Goal: Task Accomplishment & Management: Manage account settings

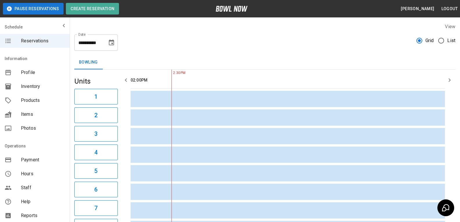
click at [112, 42] on icon "Choose date, selected date is Aug 11, 2025" at bounding box center [111, 42] width 7 height 7
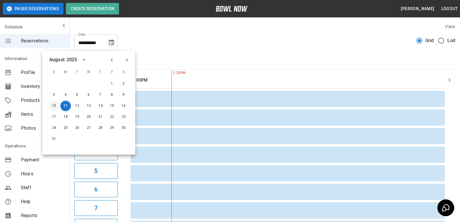
click at [55, 107] on button "10" at bounding box center [54, 106] width 10 height 10
type input "**********"
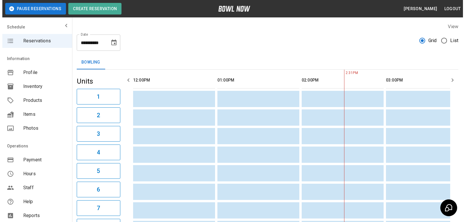
scroll to position [0, 168]
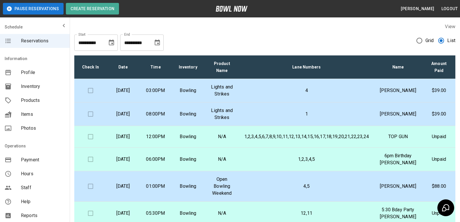
click at [114, 41] on icon "Choose date, selected date is Aug 11, 2025" at bounding box center [111, 43] width 5 height 6
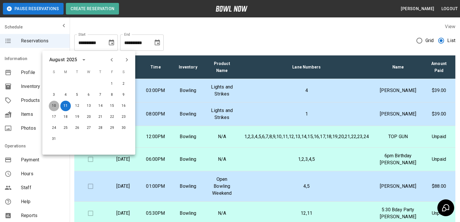
click at [57, 102] on button "10" at bounding box center [54, 106] width 10 height 10
type input "**********"
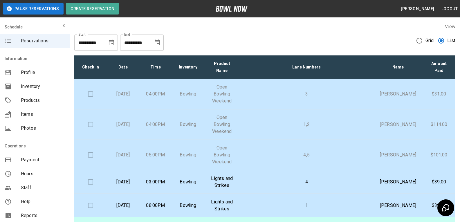
click at [90, 94] on td at bounding box center [90, 94] width 33 height 30
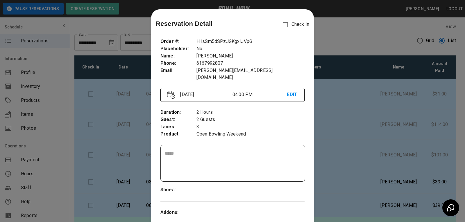
scroll to position [9, 0]
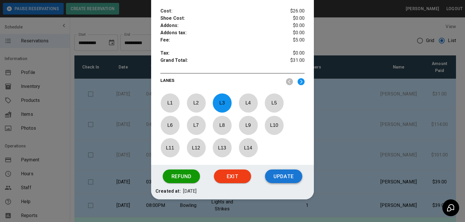
click at [273, 172] on button "Update" at bounding box center [283, 177] width 37 height 14
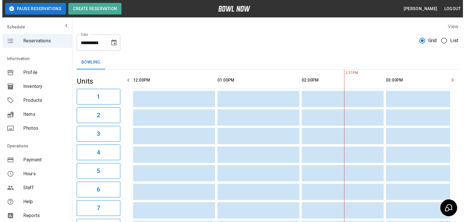
scroll to position [0, 168]
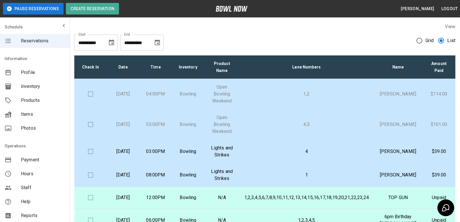
click at [120, 95] on p "[DATE]" at bounding box center [123, 94] width 23 height 7
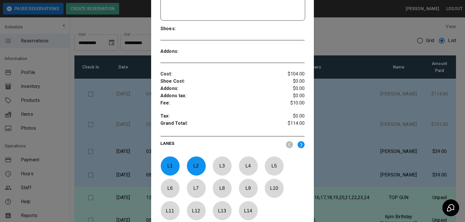
scroll to position [184, 0]
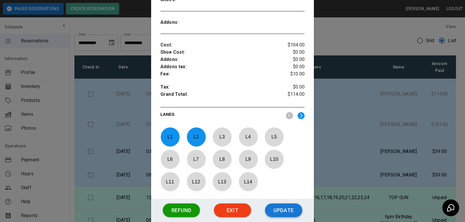
click at [278, 212] on button "Update" at bounding box center [283, 211] width 37 height 14
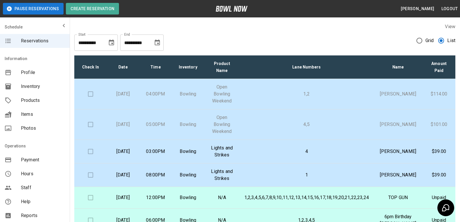
click at [89, 125] on td at bounding box center [90, 125] width 33 height 30
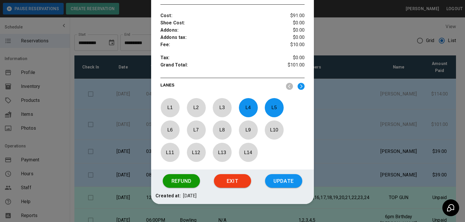
scroll to position [0, 0]
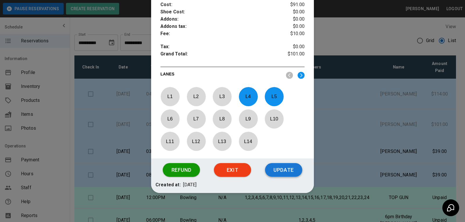
click at [282, 168] on button "Update" at bounding box center [283, 170] width 37 height 14
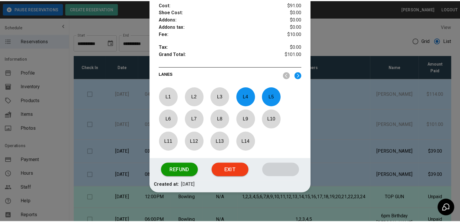
scroll to position [195, 0]
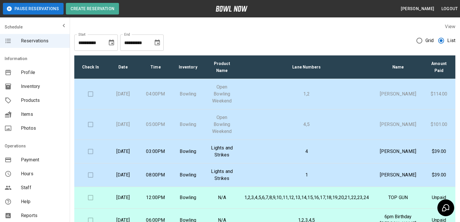
click at [412, 40] on div "**********" at bounding box center [264, 40] width 381 height 21
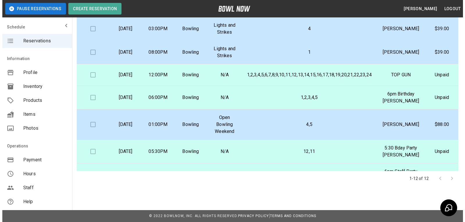
scroll to position [0, 0]
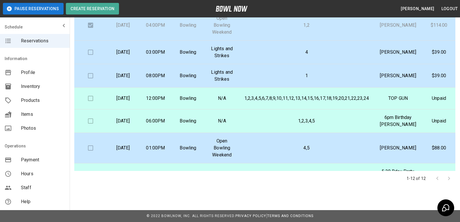
click at [279, 56] on td "4" at bounding box center [307, 53] width 134 height 24
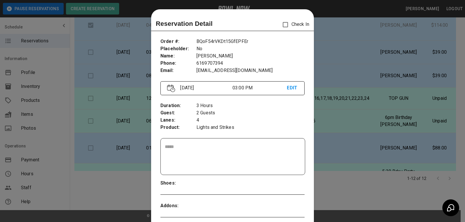
click at [361, 48] on div at bounding box center [232, 111] width 465 height 222
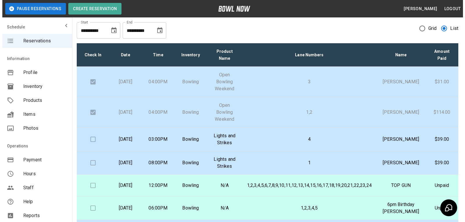
scroll to position [29, 0]
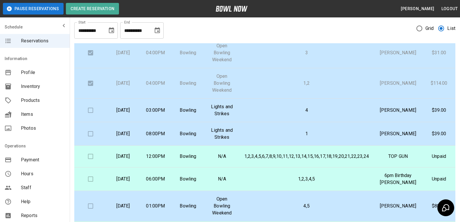
click at [250, 111] on td "4" at bounding box center [307, 111] width 134 height 24
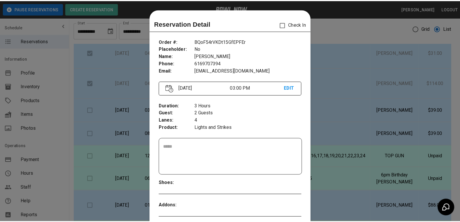
scroll to position [9, 0]
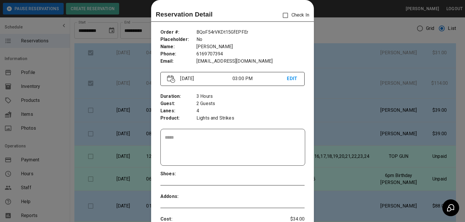
click at [336, 85] on div at bounding box center [232, 111] width 465 height 222
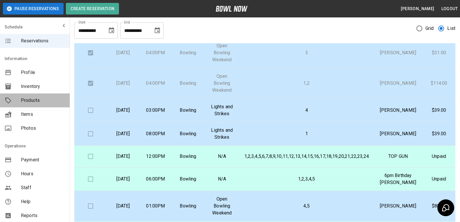
click at [35, 103] on span "Products" at bounding box center [43, 100] width 44 height 7
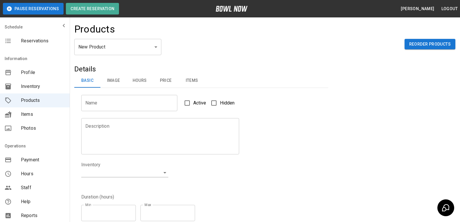
click at [101, 44] on body "Pause Reservations Create Reservation [PERSON_NAME] Logout Schedule Reservation…" at bounding box center [230, 187] width 460 height 374
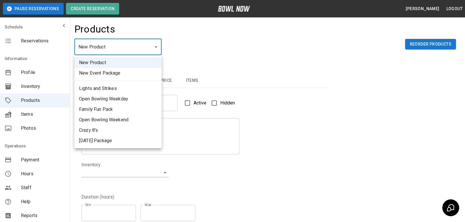
click at [94, 86] on li "Lights and Strikes" at bounding box center [117, 88] width 87 height 10
type input "*"
type input "**********"
type textarea "**********"
type input "**********"
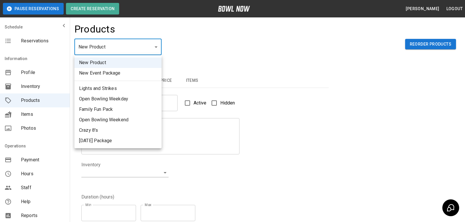
type input "*"
type input "**"
type input "******"
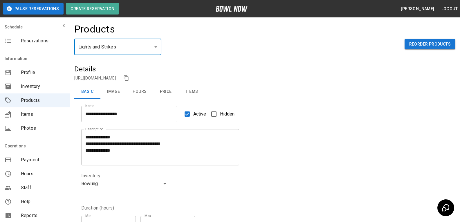
click at [130, 92] on button "Hours" at bounding box center [140, 92] width 26 height 14
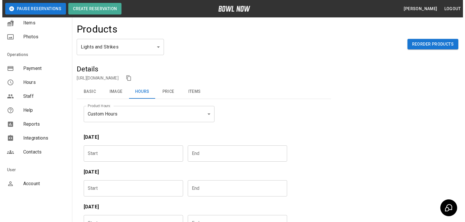
scroll to position [4, 0]
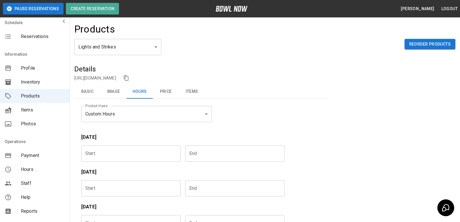
click at [35, 39] on span "Reservations" at bounding box center [43, 36] width 44 height 7
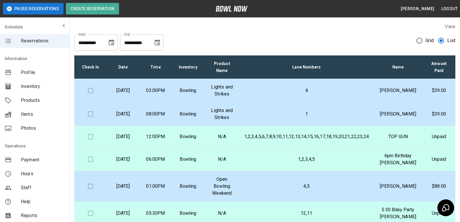
click at [265, 85] on td "4" at bounding box center [307, 91] width 134 height 24
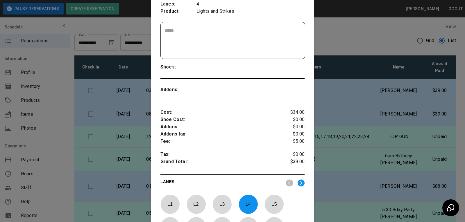
scroll to position [145, 0]
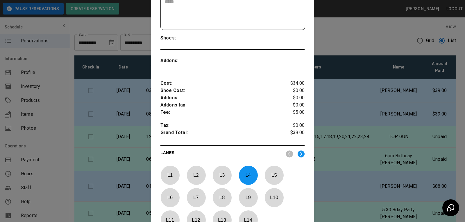
click at [324, 41] on div at bounding box center [232, 111] width 465 height 222
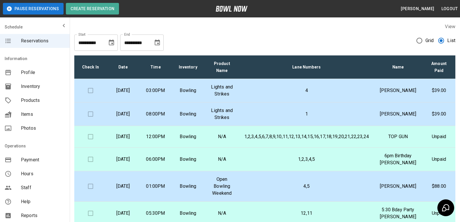
click at [255, 93] on p "4" at bounding box center [307, 90] width 125 height 7
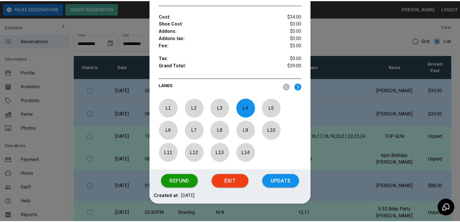
scroll to position [184, 0]
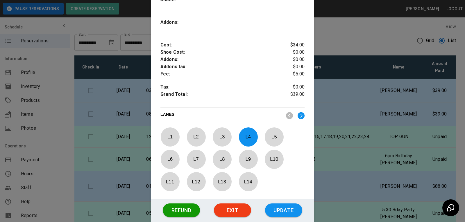
click at [353, 30] on div at bounding box center [232, 111] width 465 height 222
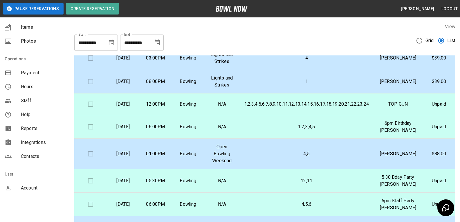
scroll to position [91, 0]
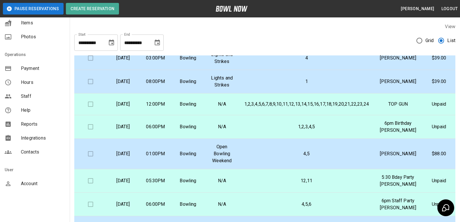
click at [29, 69] on span "Payment" at bounding box center [43, 68] width 44 height 7
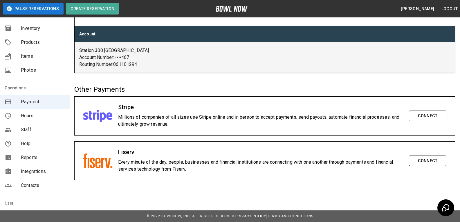
scroll to position [87, 0]
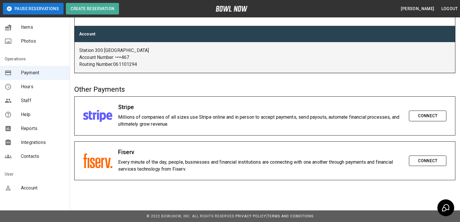
click at [12, 83] on div "Hours" at bounding box center [35, 87] width 70 height 14
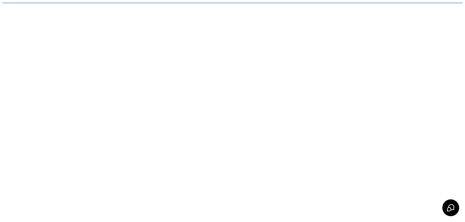
click at [12, 6] on html "/businesses/f1BmP4P9RzC9wfBEzrFL/hours" at bounding box center [232, 3] width 465 height 6
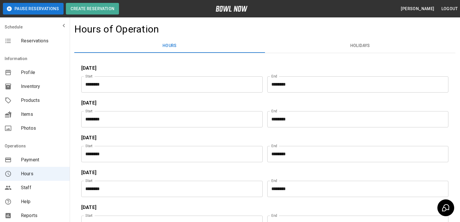
scroll to position [91, 0]
